Goal: Book appointment/travel/reservation

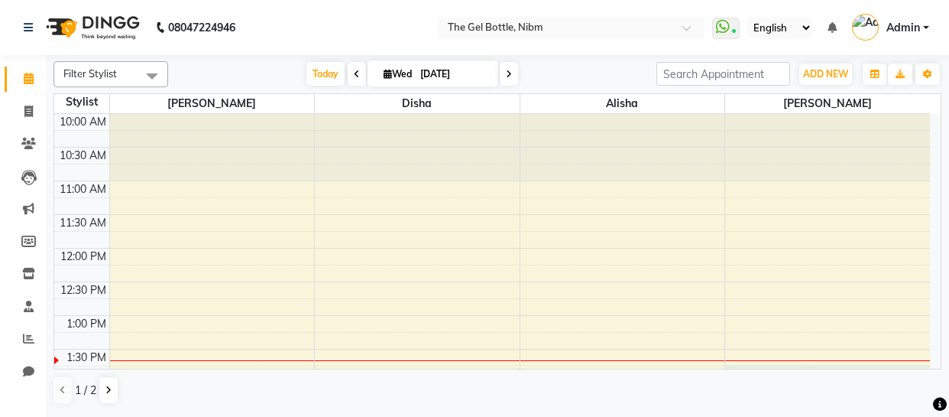
select select "78183"
select select "825"
select select "tentative"
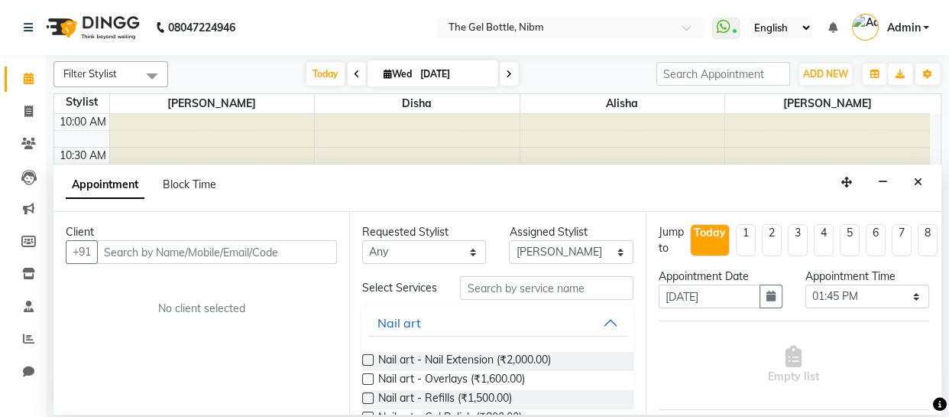
scroll to position [135, 0]
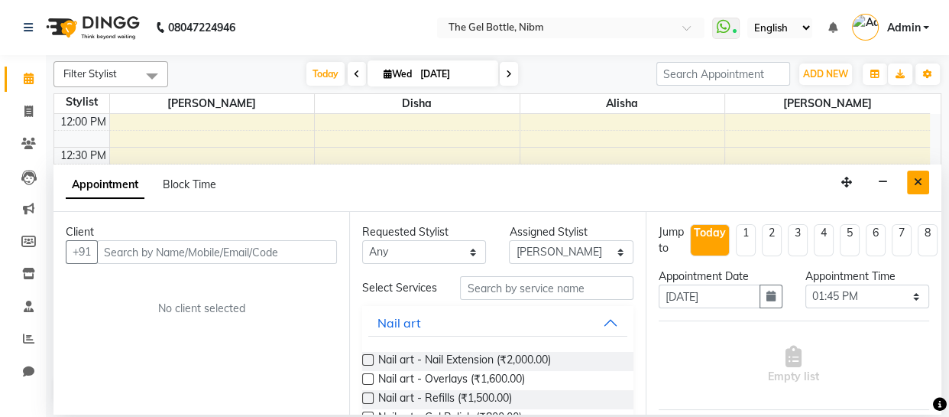
click at [916, 181] on icon "Close" at bounding box center [918, 182] width 8 height 11
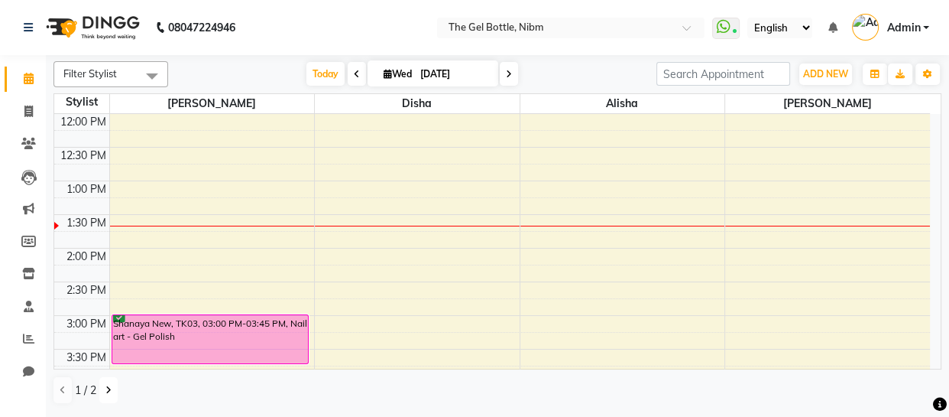
click at [109, 388] on icon at bounding box center [108, 389] width 6 height 9
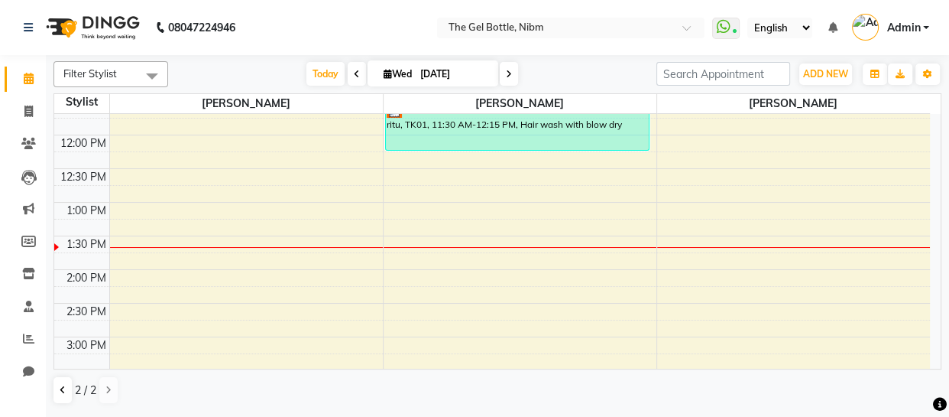
scroll to position [114, 0]
click at [429, 238] on div "10:00 AM 10:30 AM 11:00 AM 11:30 AM 12:00 PM 12:30 PM 1:00 PM 1:30 PM 2:00 PM 2…" at bounding box center [492, 369] width 876 height 739
select select "76368"
select select "tentative"
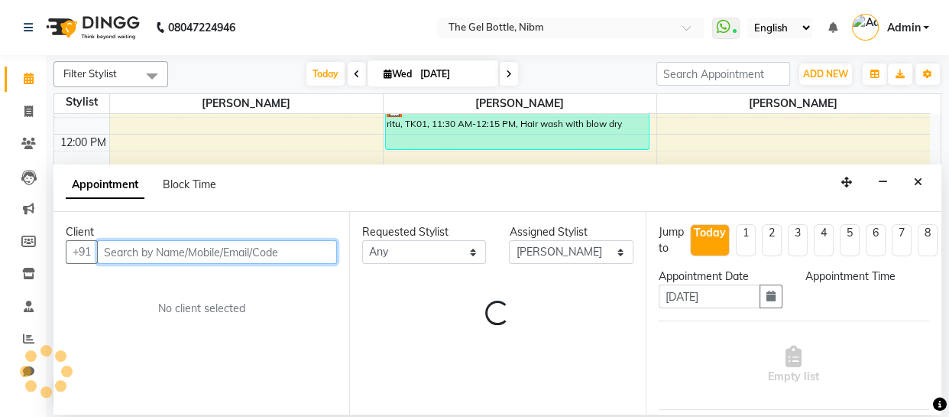
select select "810"
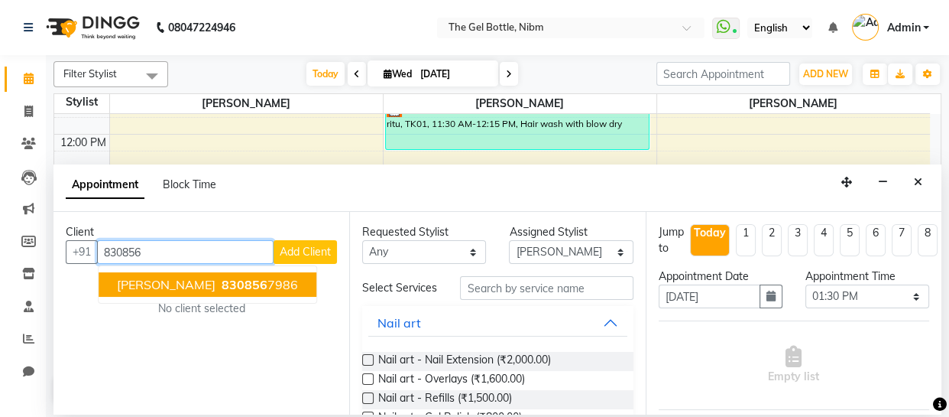
click at [222, 283] on span "830856" at bounding box center [245, 284] width 46 height 15
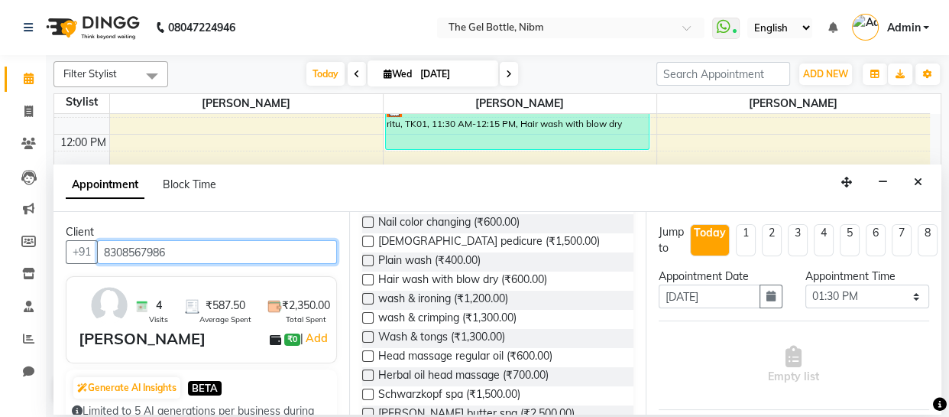
scroll to position [368, 0]
type input "8308567986"
click at [367, 284] on label at bounding box center [367, 278] width 11 height 11
click at [367, 285] on input "checkbox" at bounding box center [367, 280] width 10 height 10
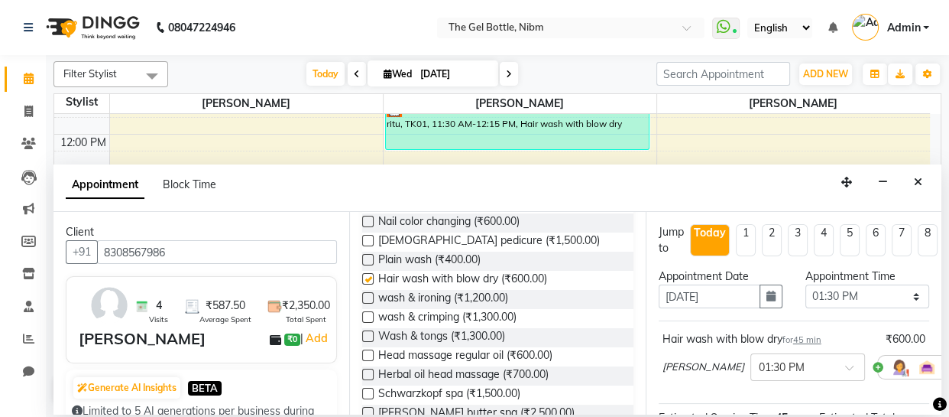
checkbox input "false"
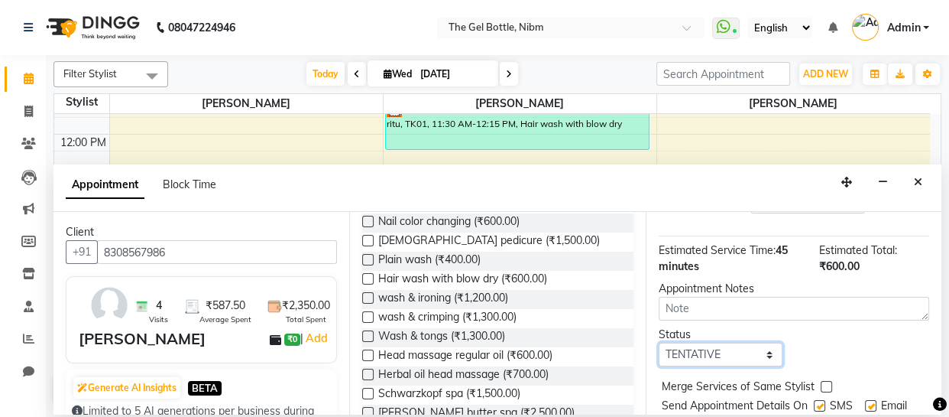
click at [764, 354] on select "Select TENTATIVE CONFIRM CHECK-IN UPCOMING" at bounding box center [721, 354] width 124 height 24
select select "check-in"
click at [659, 344] on select "Select TENTATIVE CONFIRM CHECK-IN UPCOMING" at bounding box center [721, 354] width 124 height 24
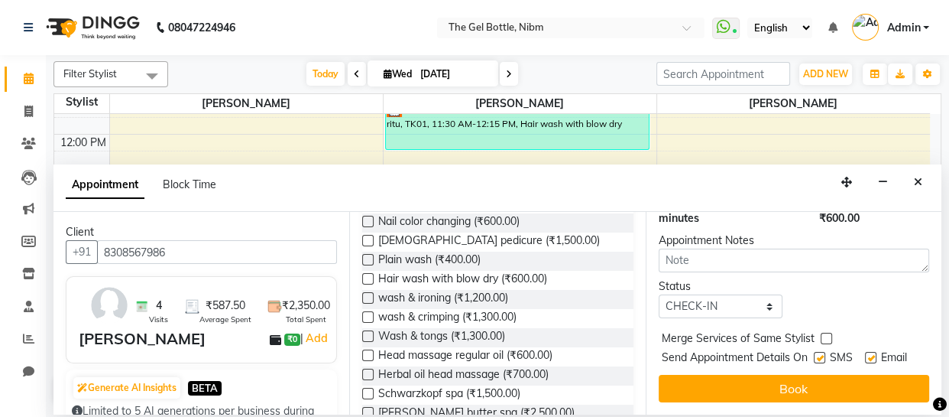
click at [819, 352] on label at bounding box center [819, 357] width 11 height 11
click at [819, 354] on input "checkbox" at bounding box center [819, 359] width 10 height 10
checkbox input "false"
click at [871, 352] on label at bounding box center [870, 357] width 11 height 11
click at [871, 354] on input "checkbox" at bounding box center [870, 359] width 10 height 10
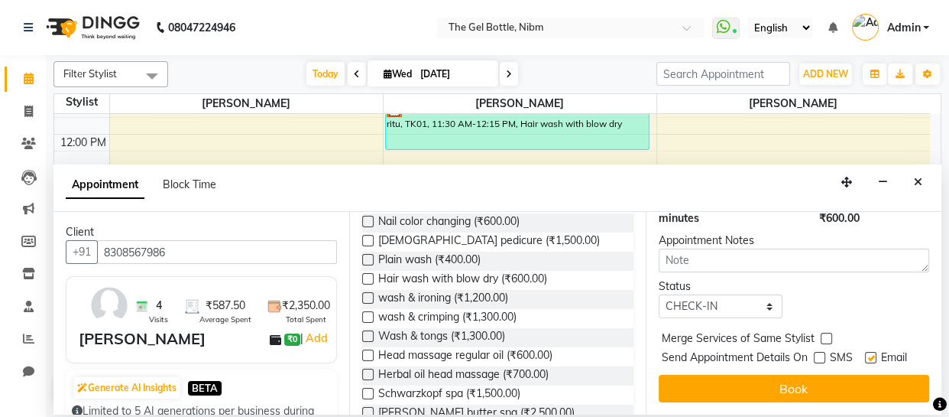
checkbox input "false"
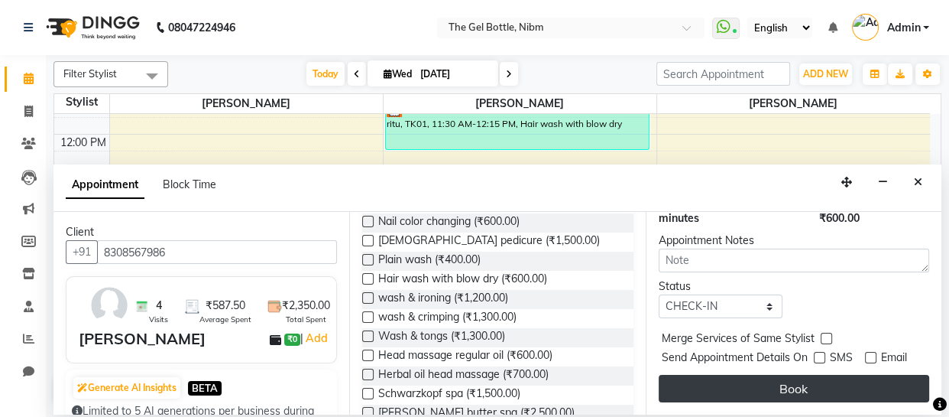
click at [789, 378] on button "Book" at bounding box center [794, 388] width 271 height 28
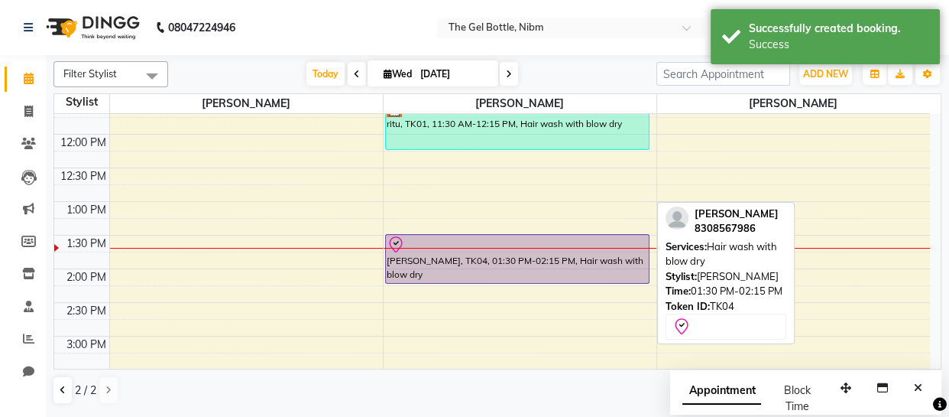
click at [499, 260] on div "[PERSON_NAME], TK04, 01:30 PM-02:15 PM, Hair wash with blow dry" at bounding box center [517, 259] width 263 height 48
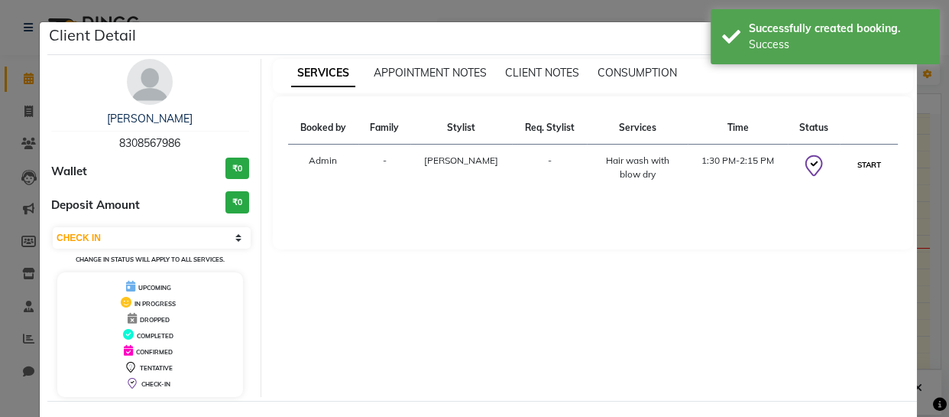
click at [861, 160] on button "START" at bounding box center [869, 164] width 31 height 19
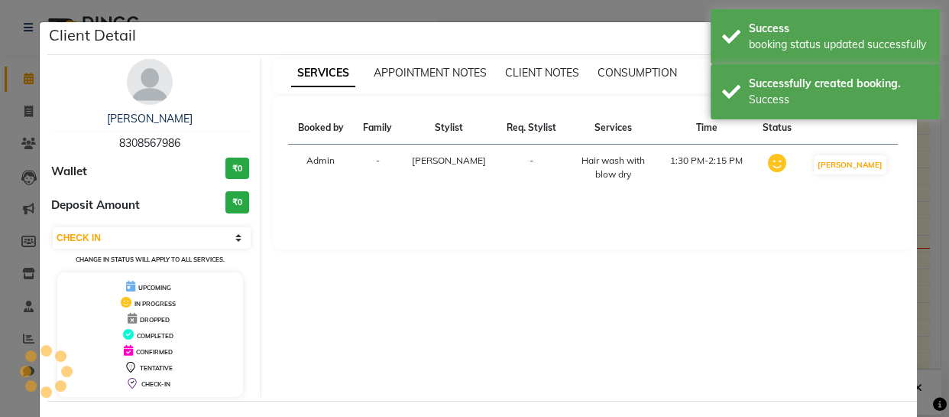
select select "1"
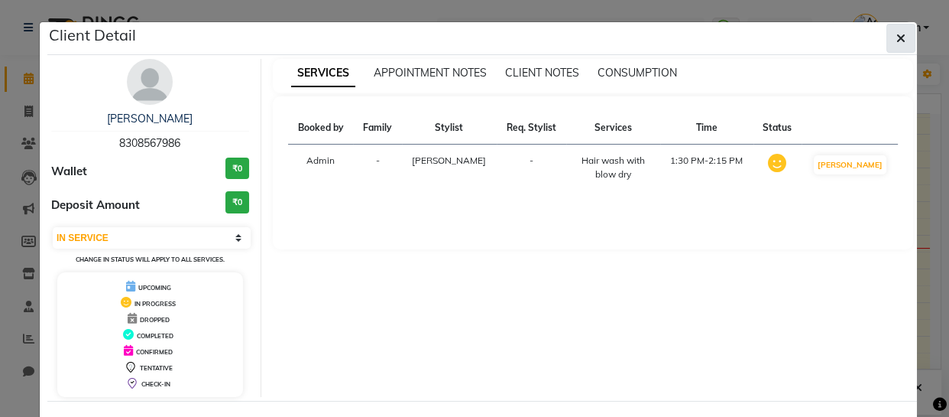
click at [896, 37] on icon "button" at bounding box center [900, 38] width 9 height 12
